Goal: Task Accomplishment & Management: Use online tool/utility

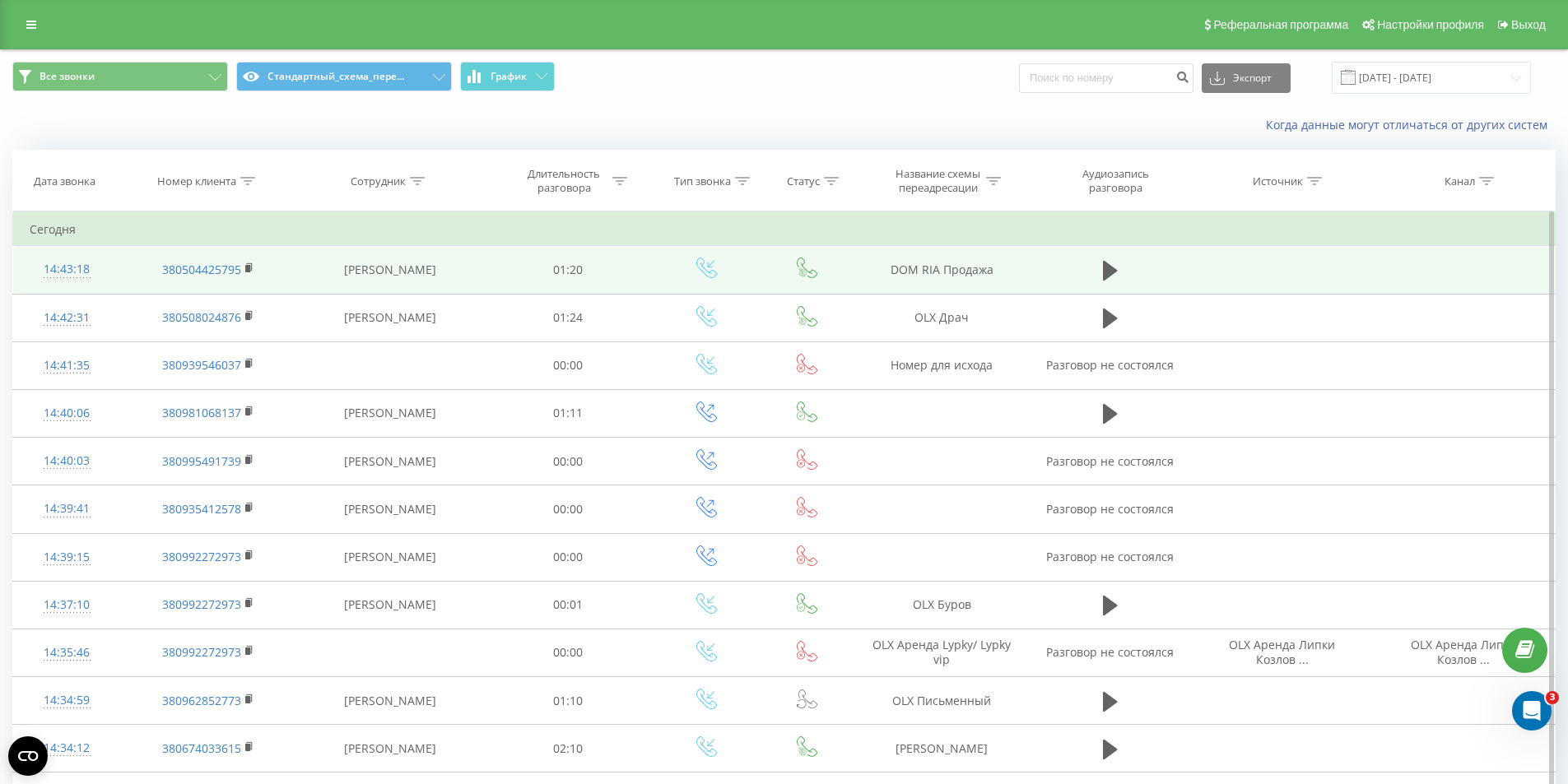
click at [945, 269] on td "DOM RIA Продажа" at bounding box center [942, 270] width 176 height 48
copy tr "DOM RIA Продажа"
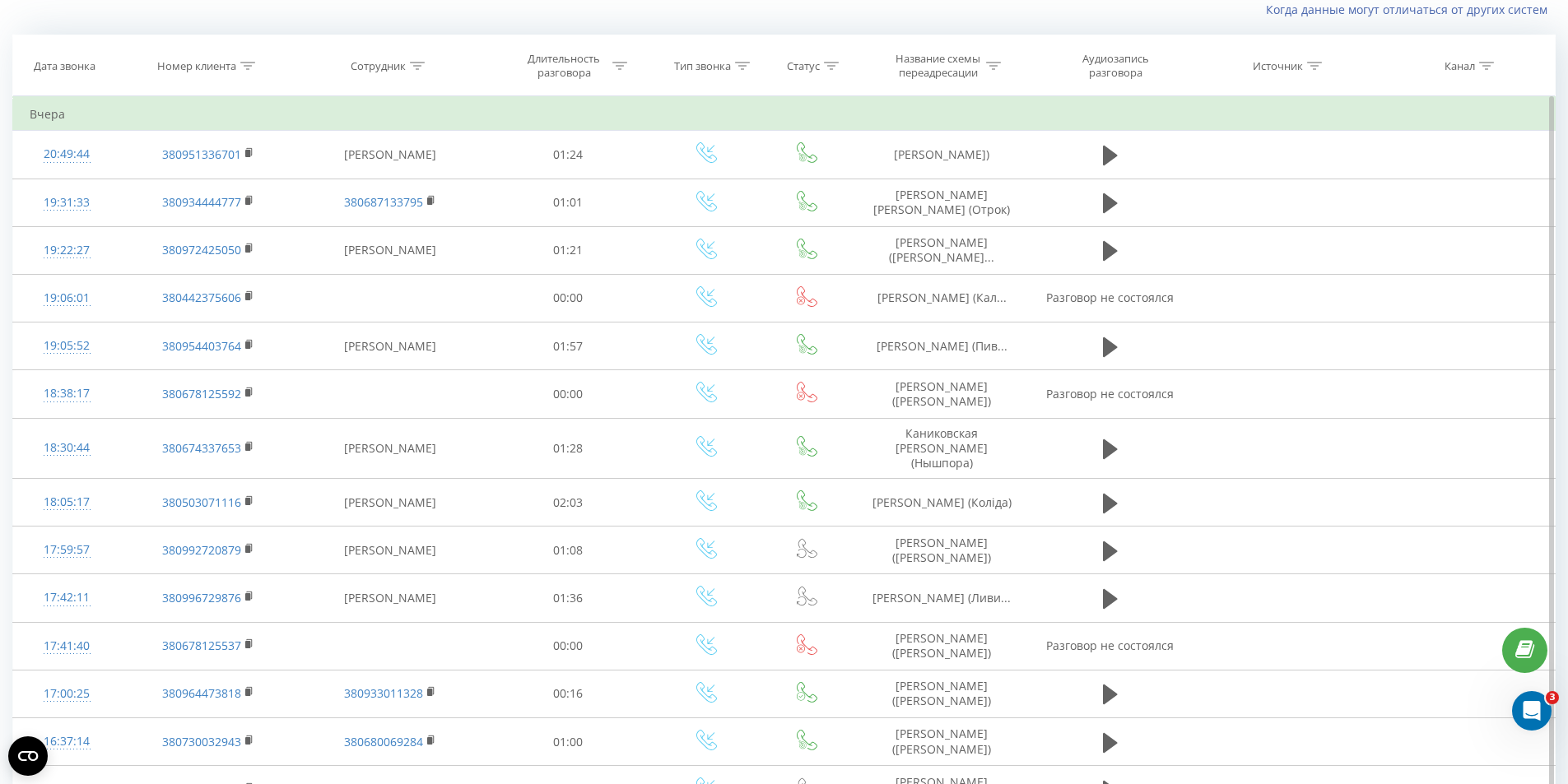
scroll to position [247, 0]
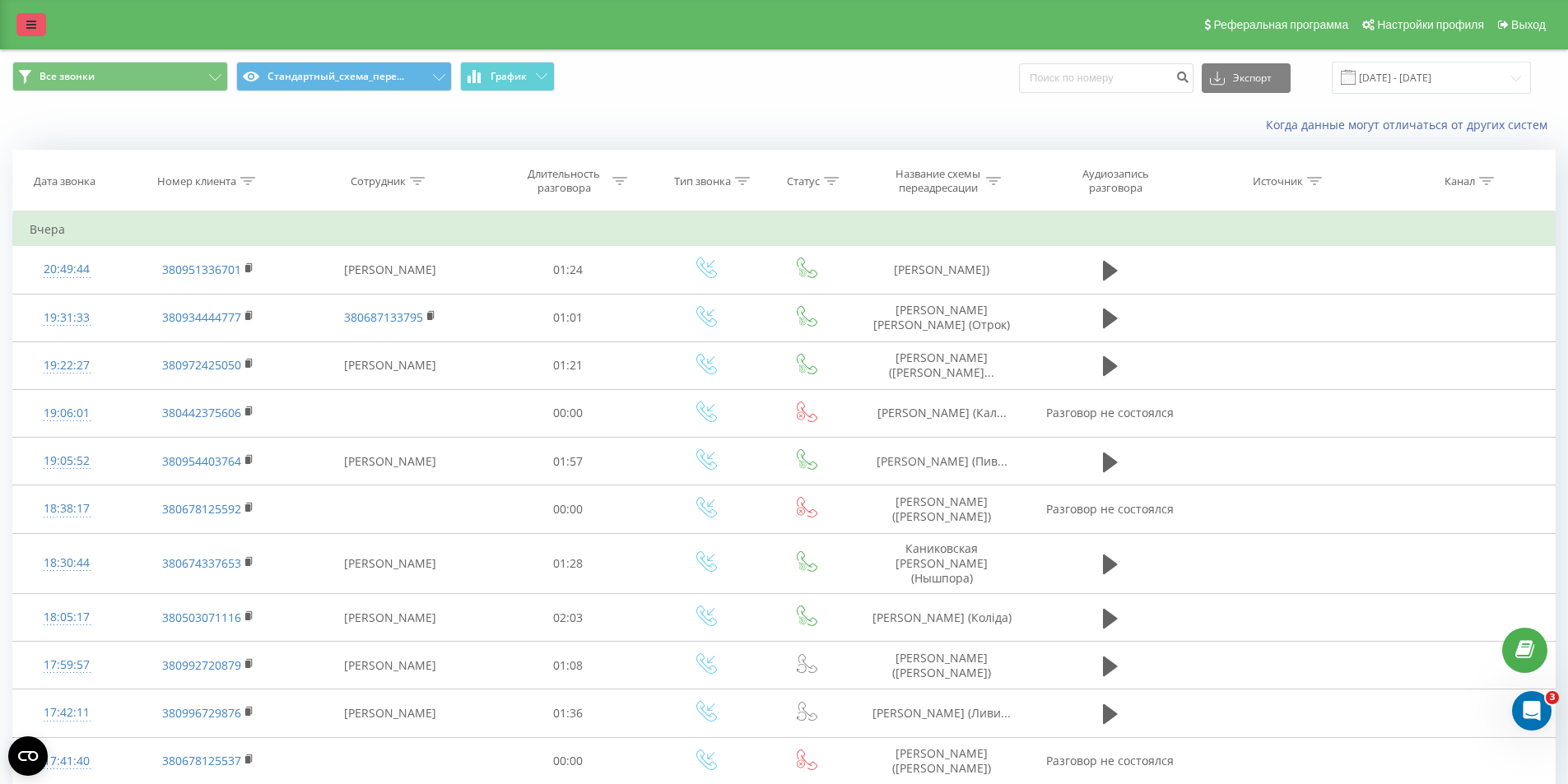
click at [24, 13] on link at bounding box center [31, 25] width 29 height 23
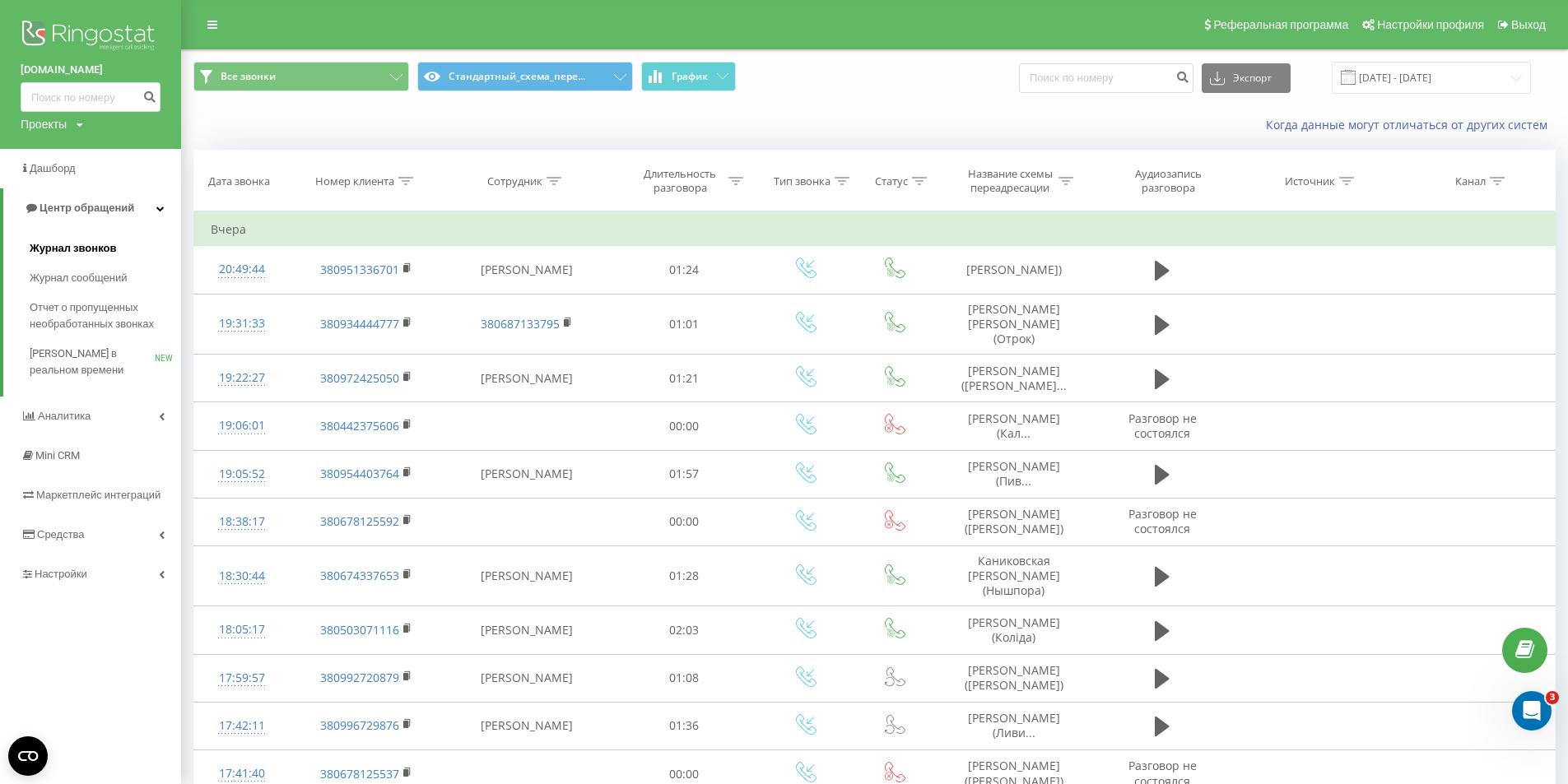
click at [91, 247] on span "Журнал звонков" at bounding box center [72, 248] width 86 height 17
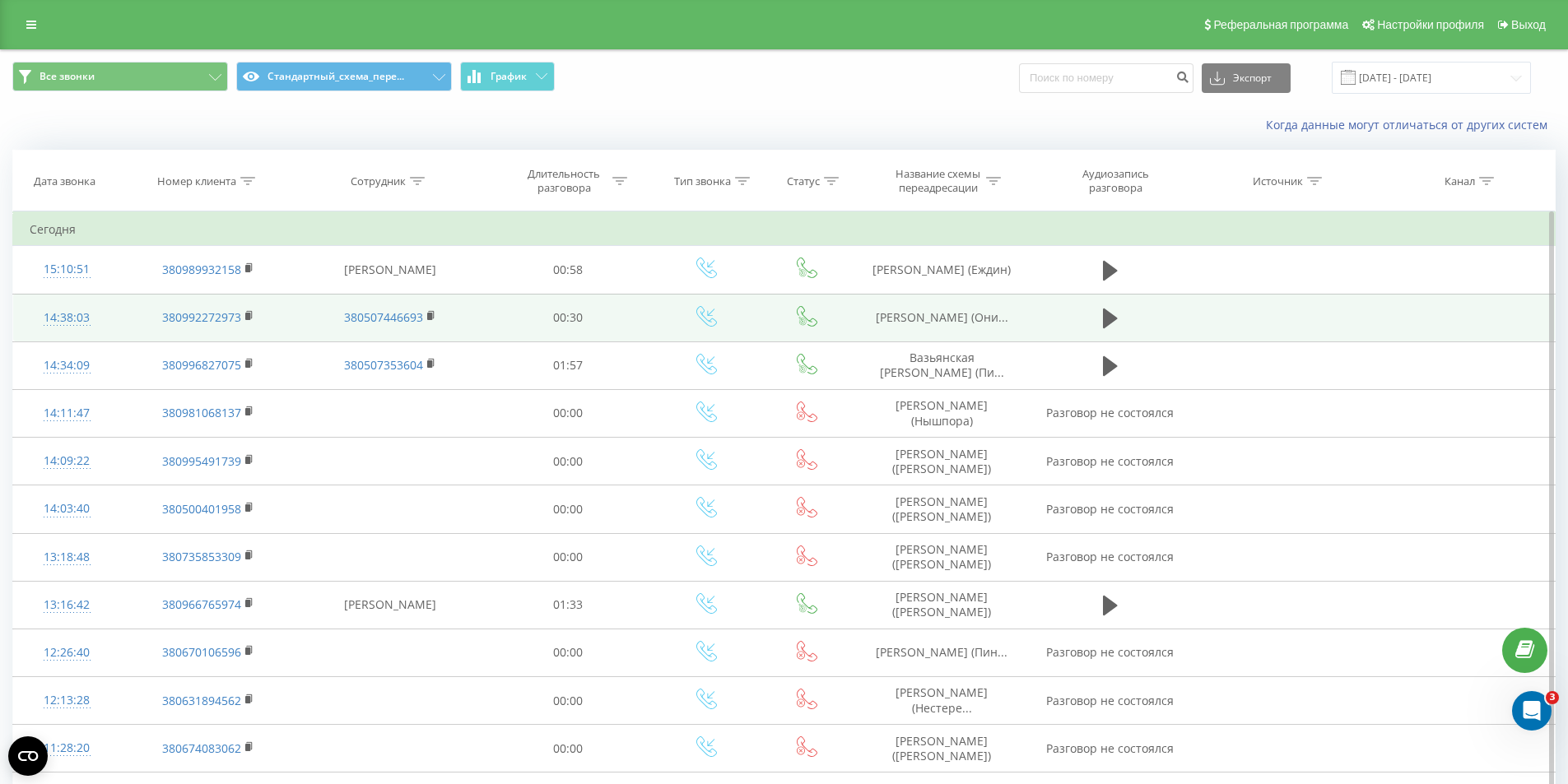
drag, startPoint x: 383, startPoint y: 269, endPoint x: 577, endPoint y: 302, distance: 196.8
click at [383, 269] on td "[PERSON_NAME]" at bounding box center [389, 270] width 189 height 48
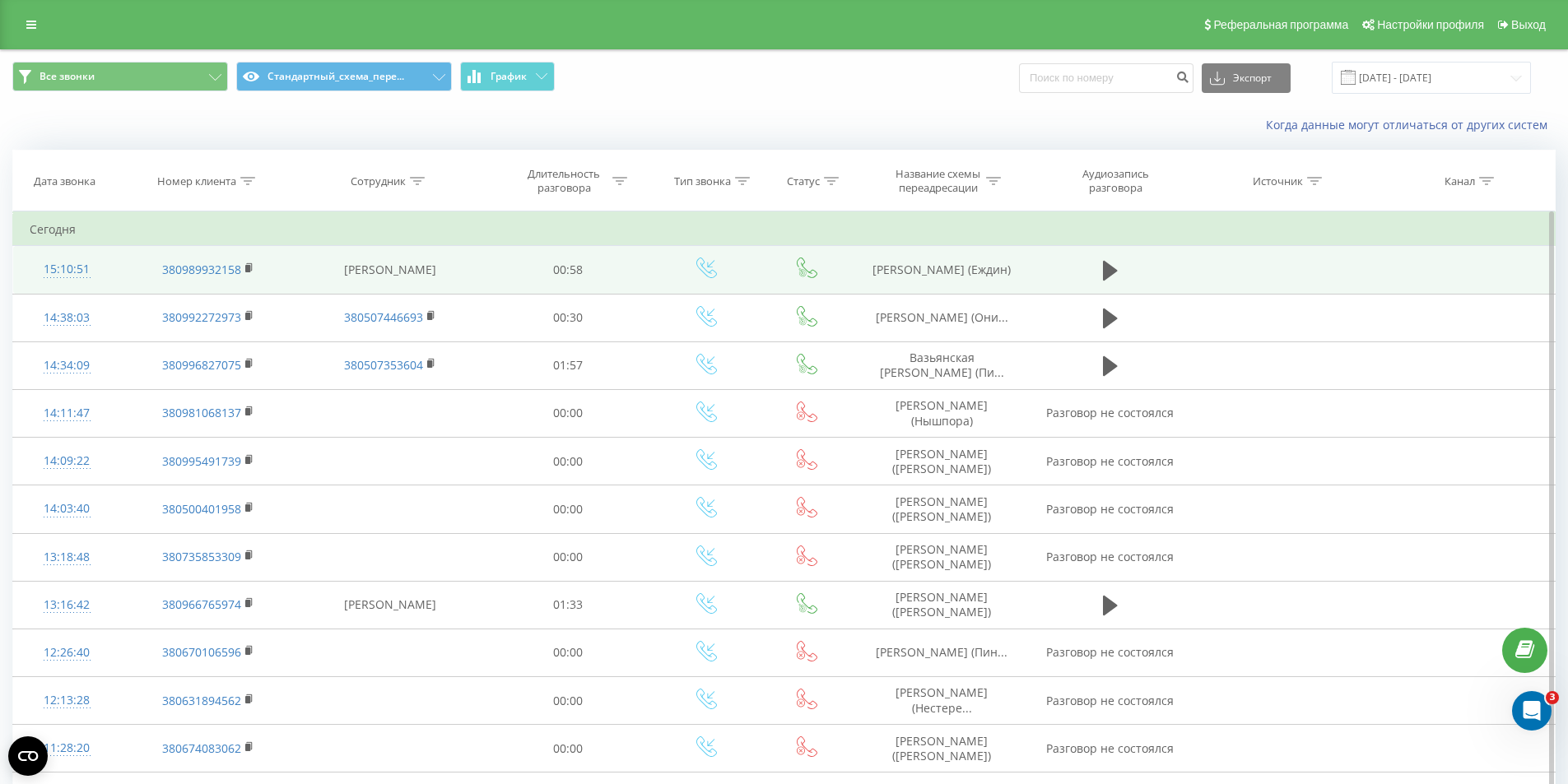
click at [943, 281] on td "[PERSON_NAME] (Еждин)" at bounding box center [942, 270] width 176 height 48
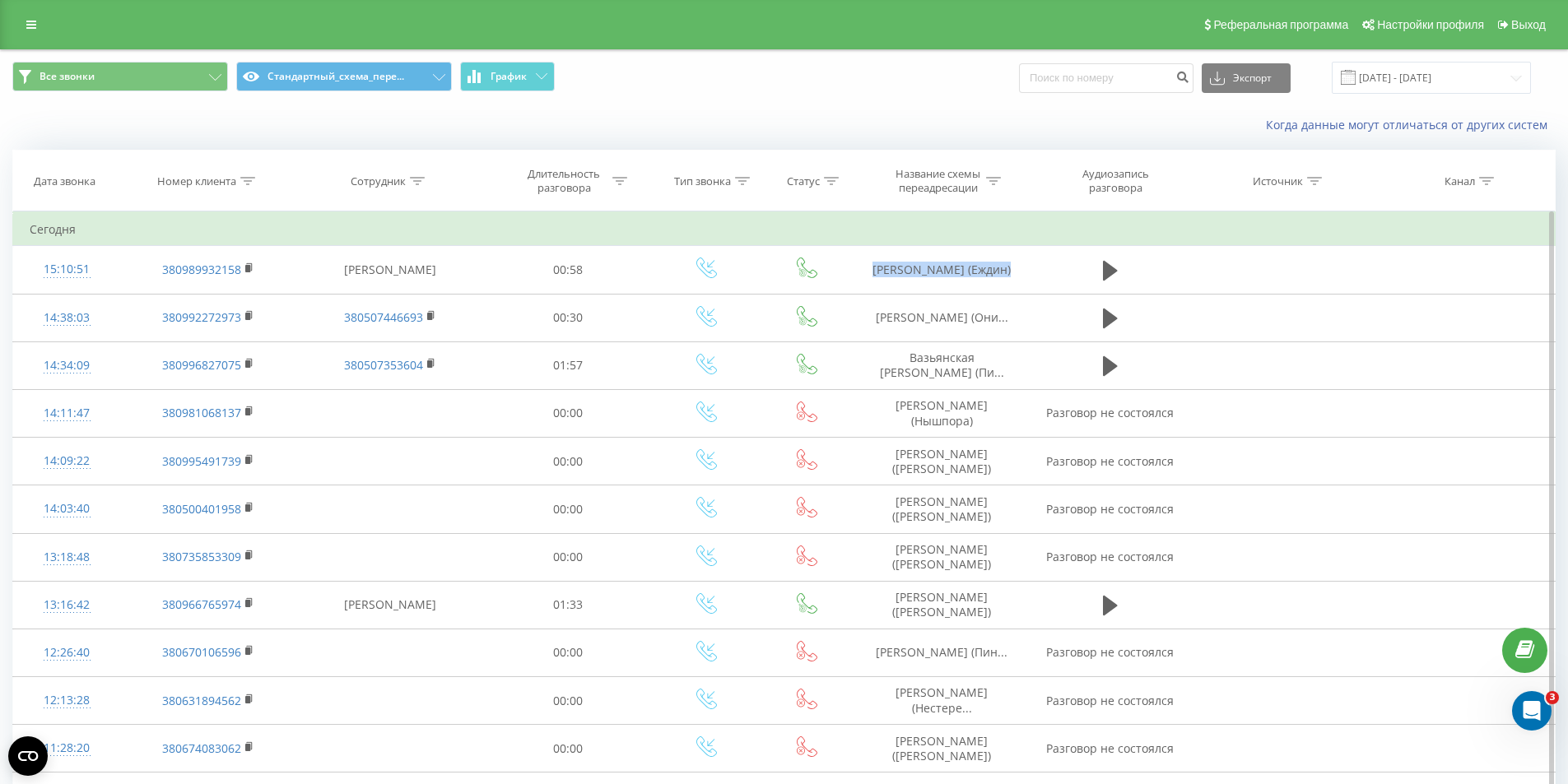
copy tr "[PERSON_NAME] (Еждин)"
